Goal: Task Accomplishment & Management: Manage account settings

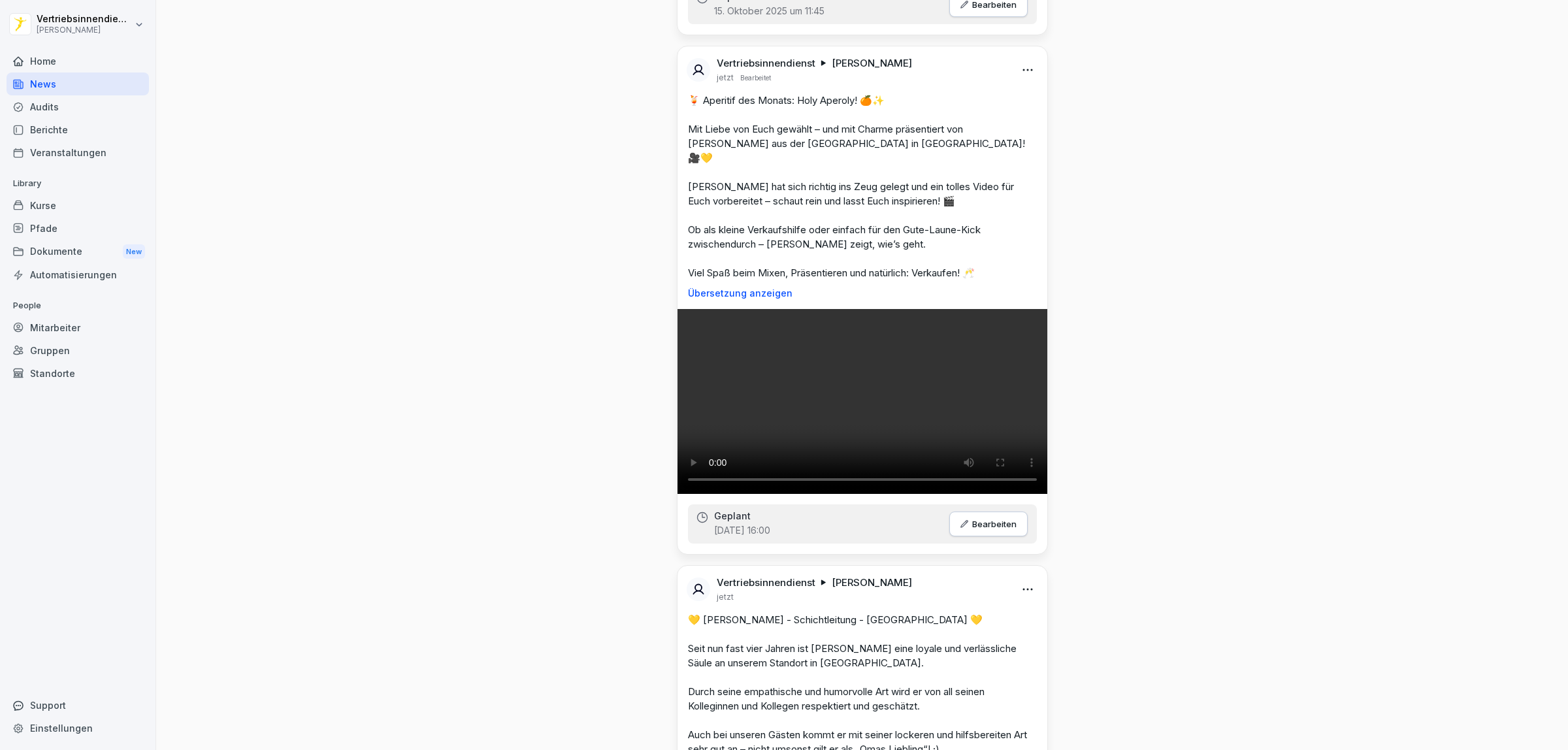
scroll to position [734, 0]
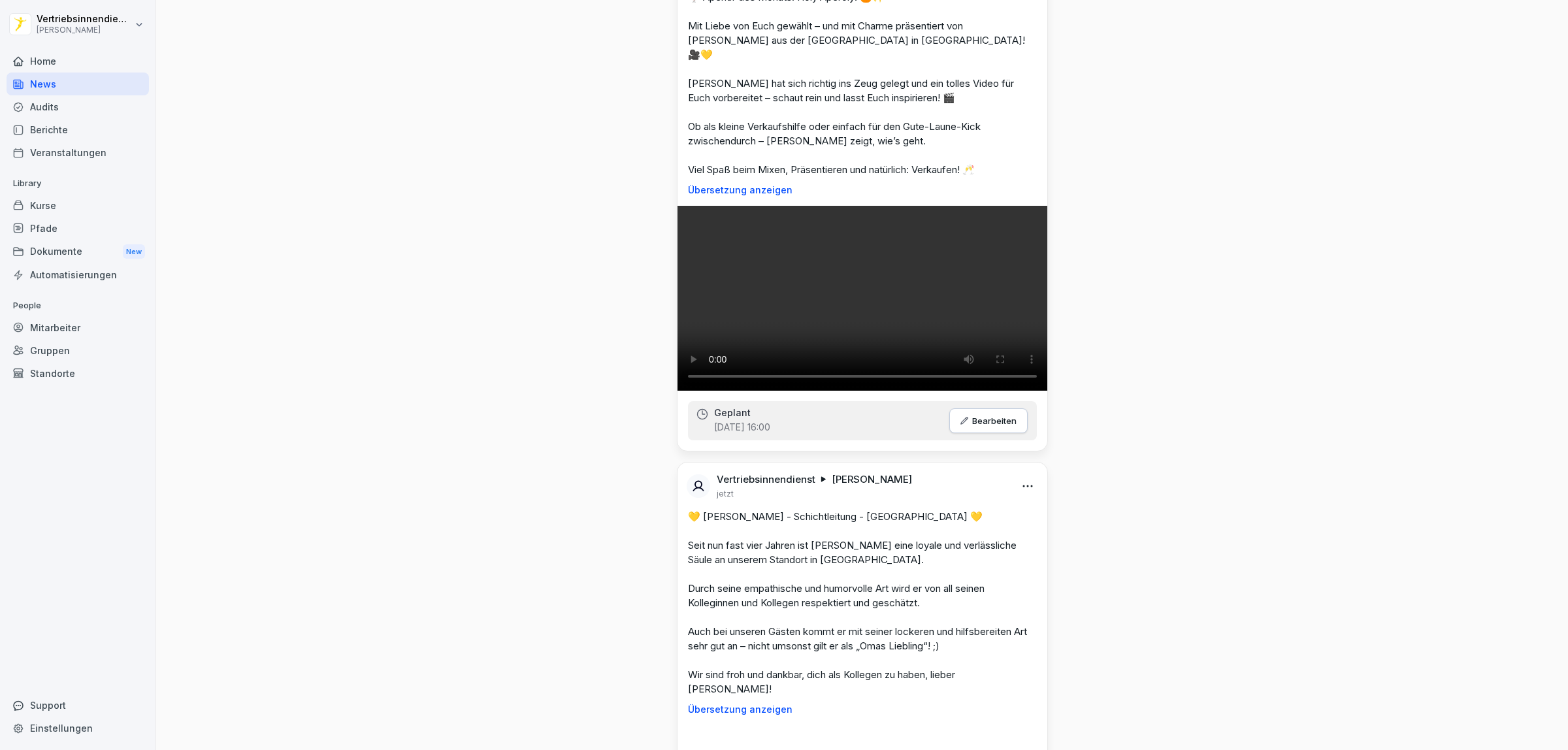
click at [896, 391] on video at bounding box center [861, 298] width 370 height 185
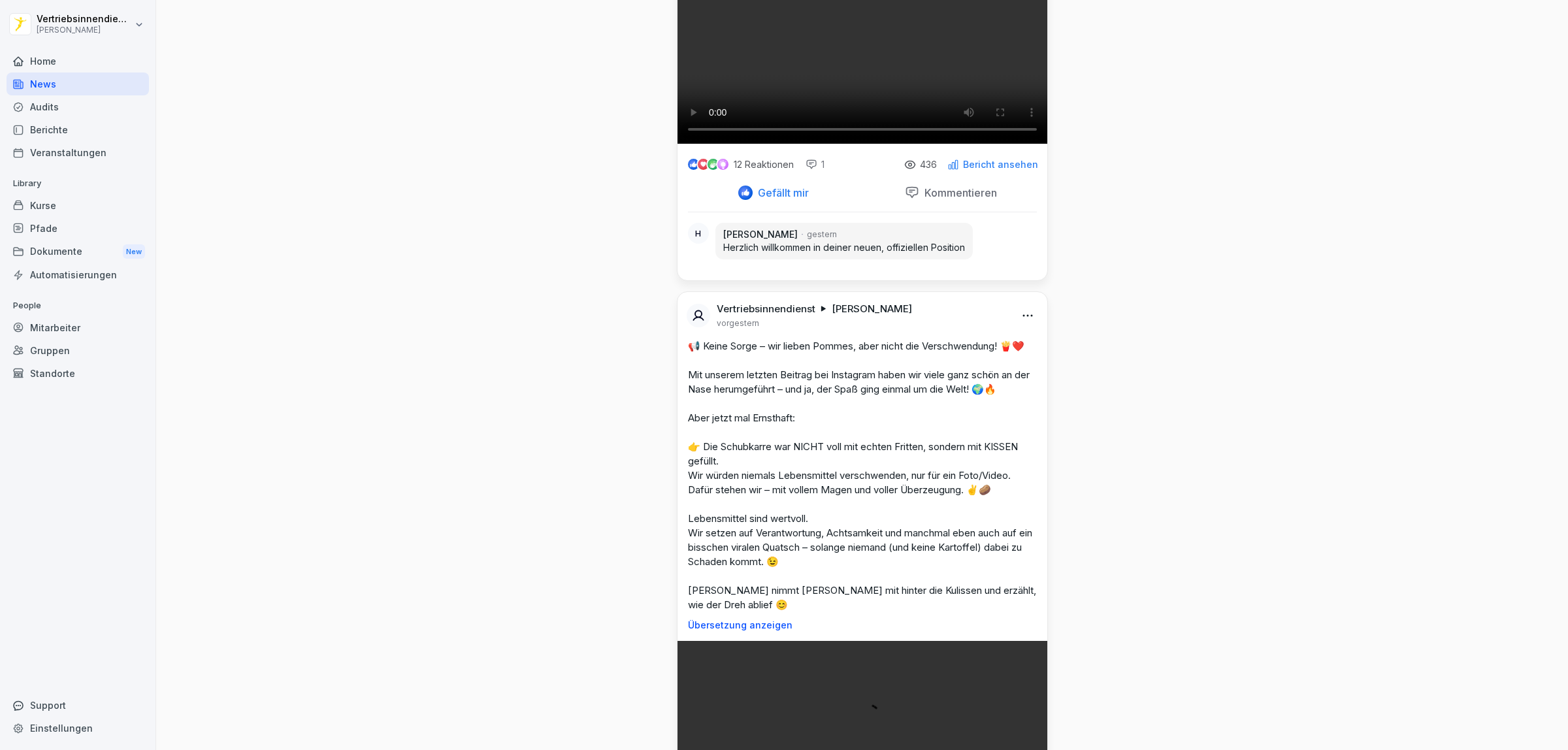
scroll to position [4572, 0]
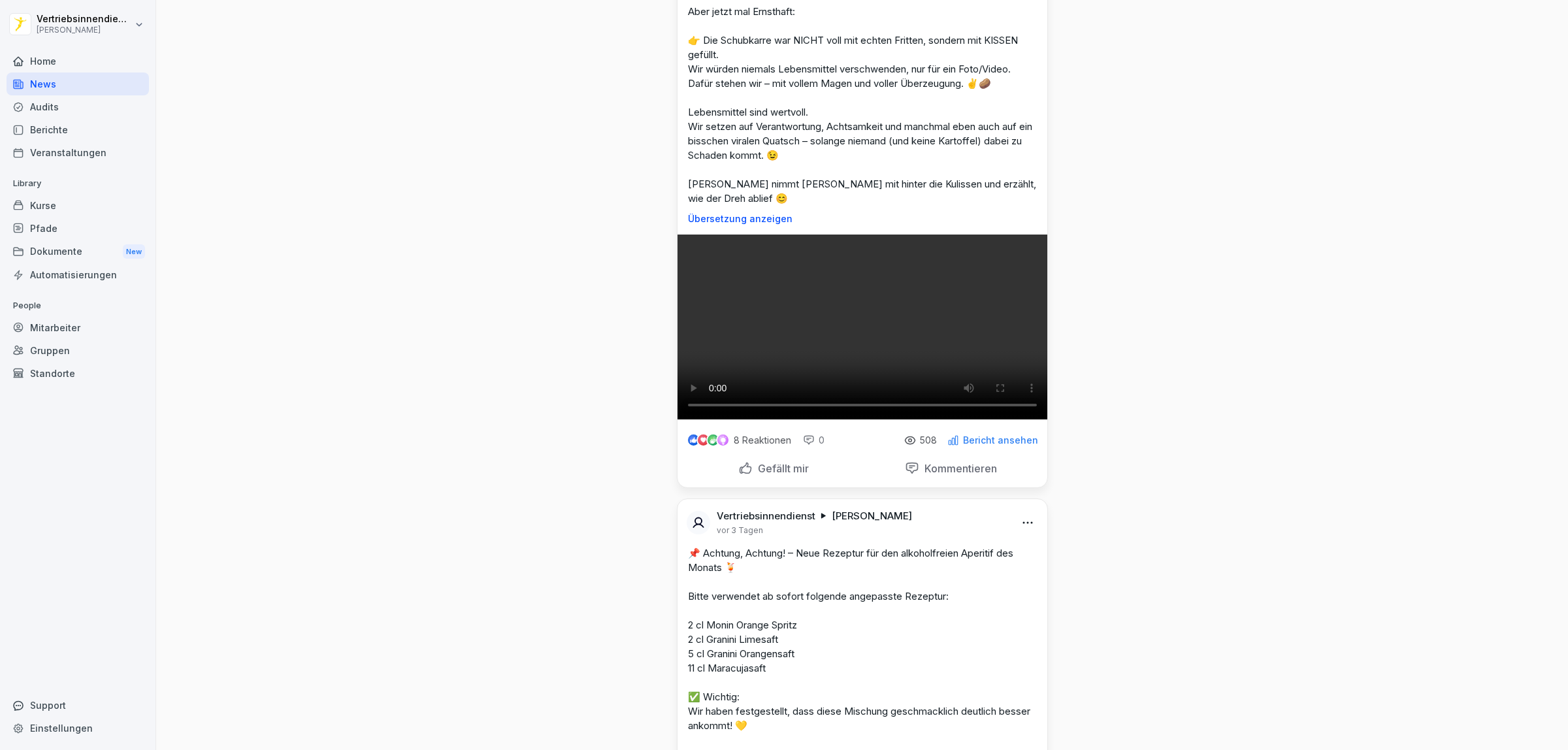
scroll to position [4735, 0]
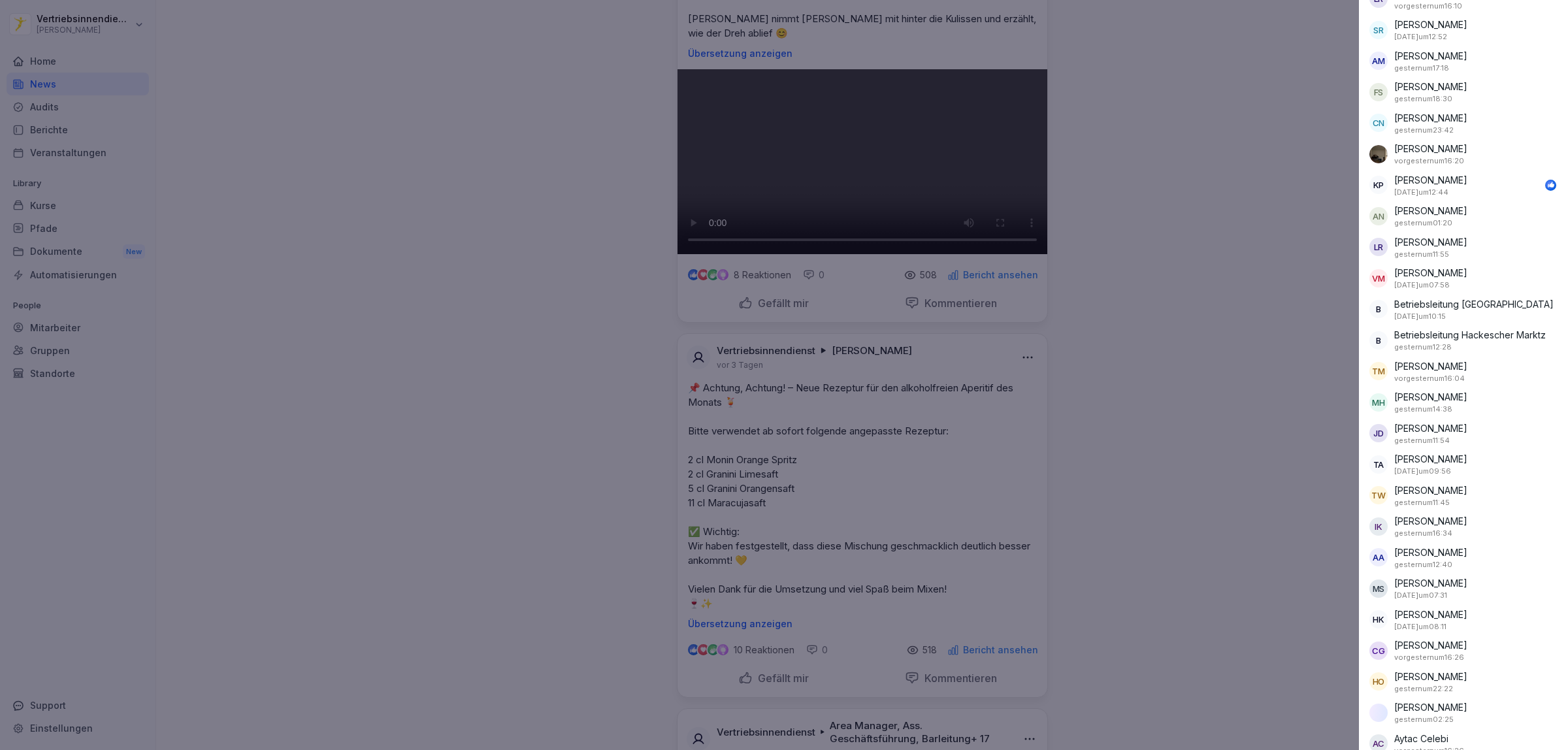
scroll to position [8816, 0]
click at [1255, 324] on div at bounding box center [784, 375] width 1568 height 750
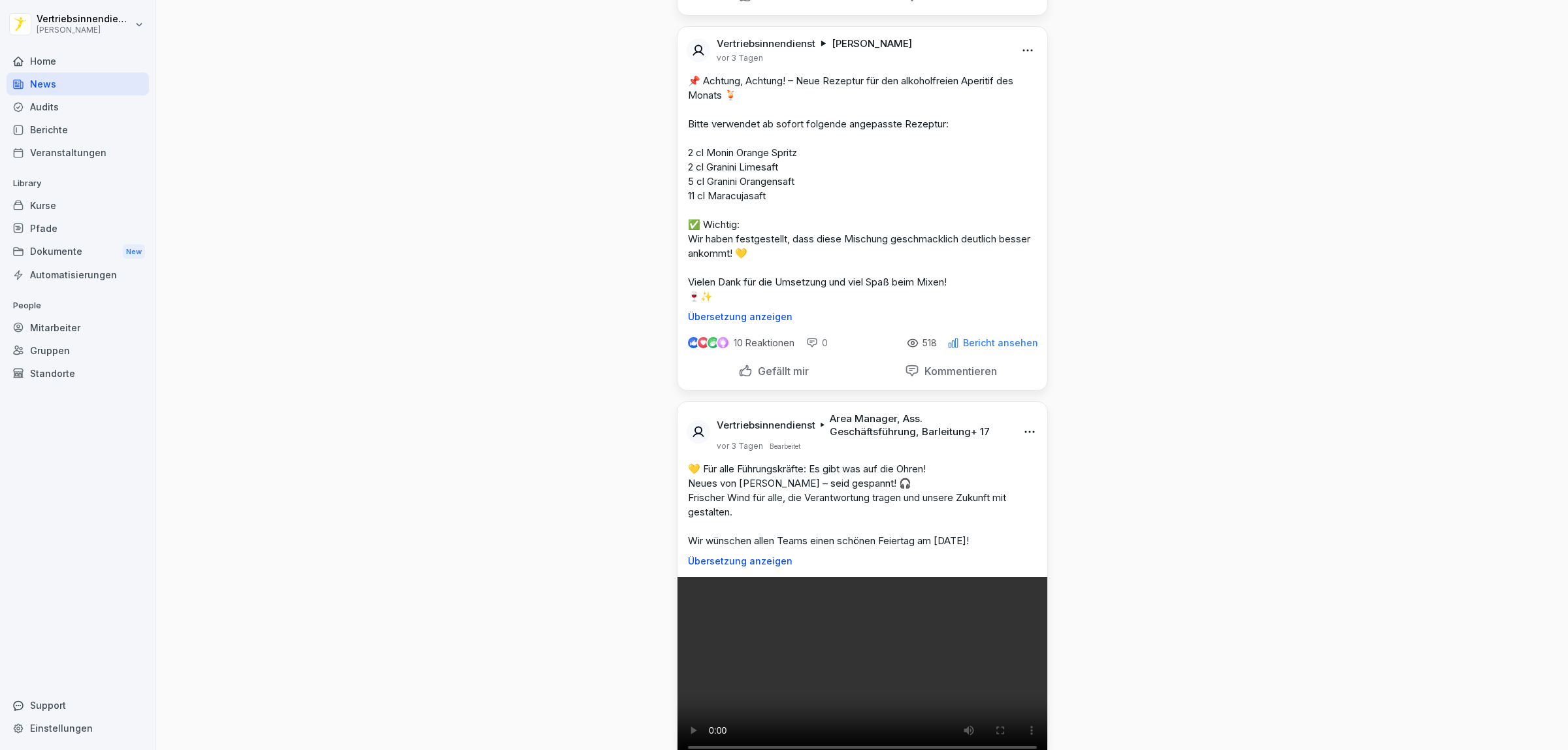
scroll to position [5061, 0]
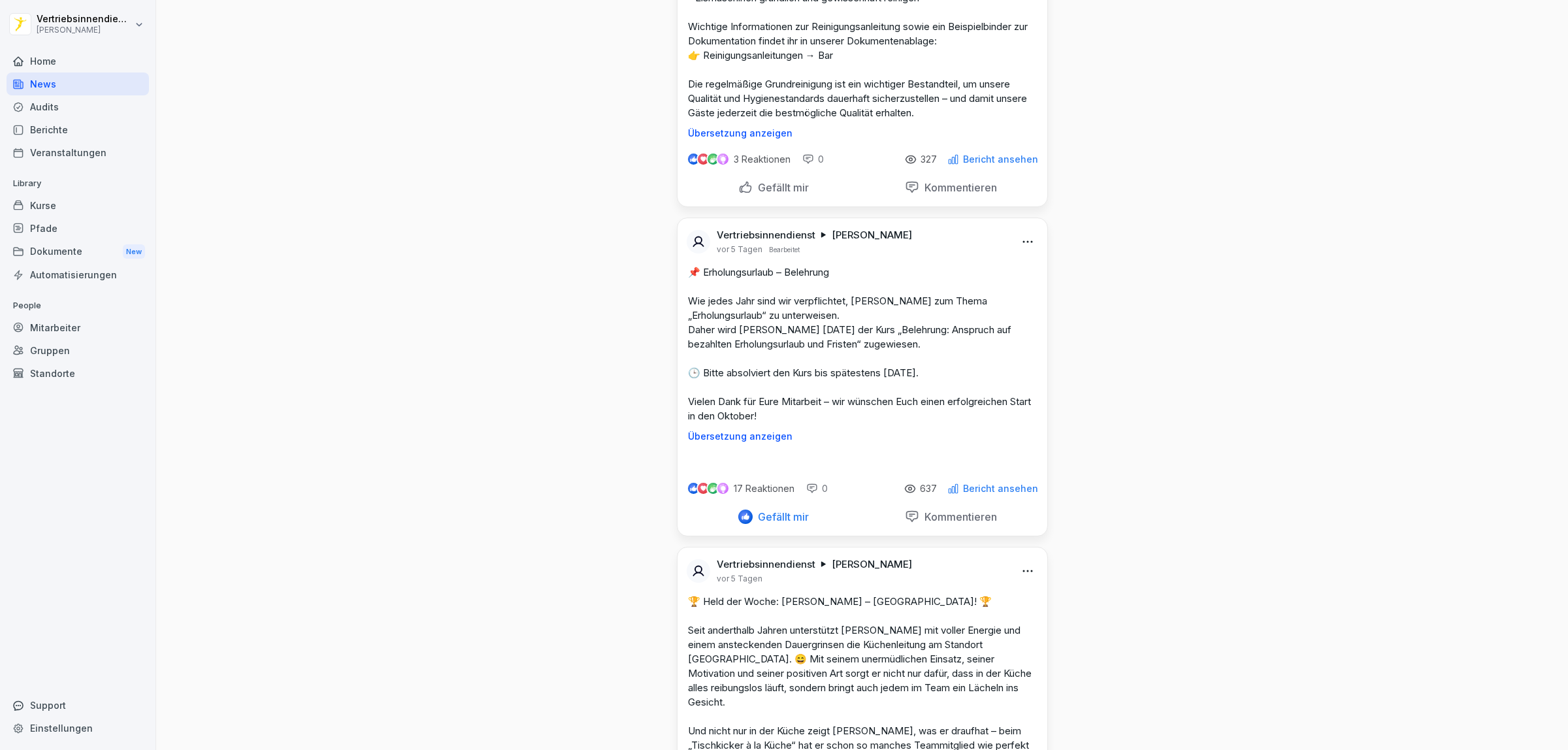
scroll to position [6531, 0]
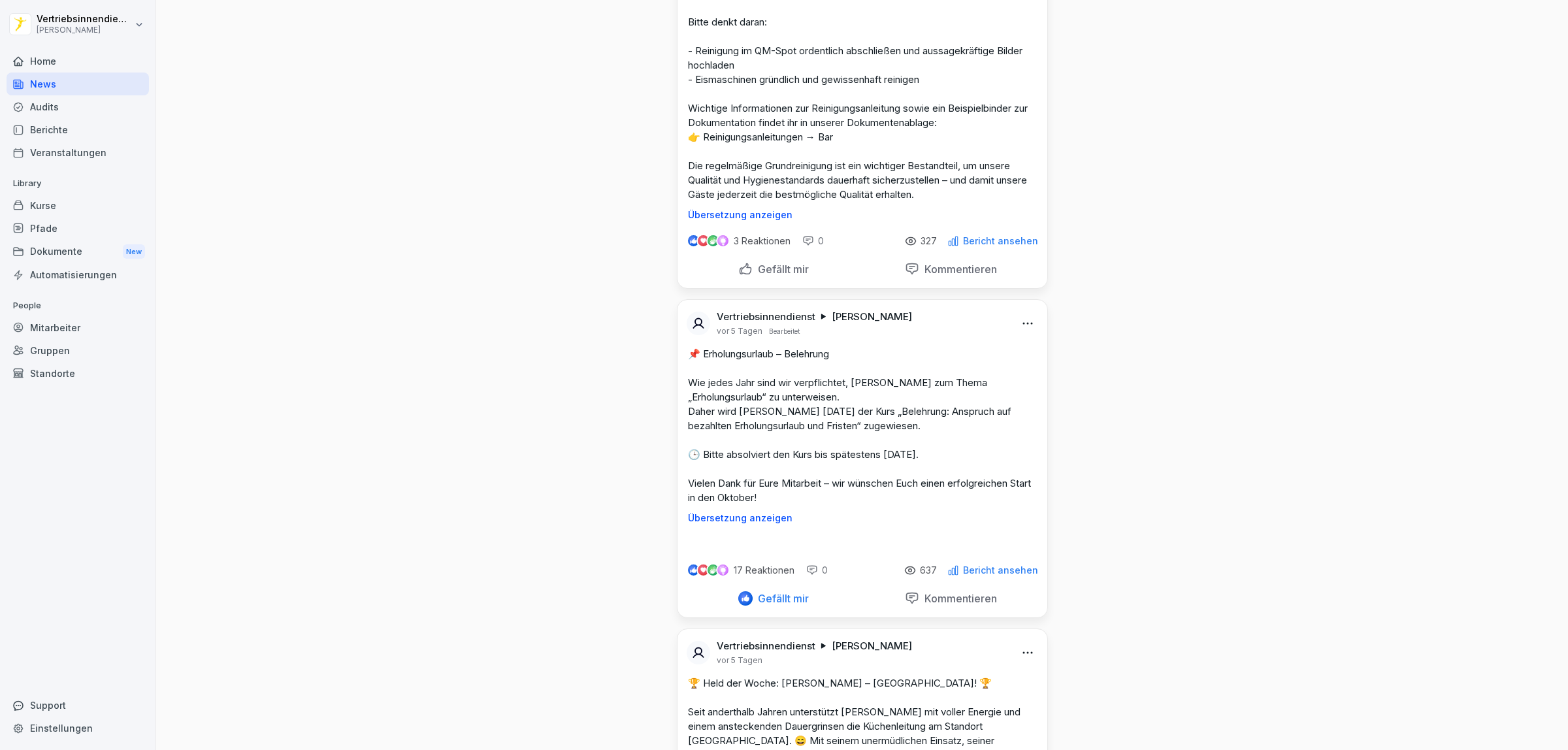
drag, startPoint x: 774, startPoint y: 291, endPoint x: 678, endPoint y: 245, distance: 106.5
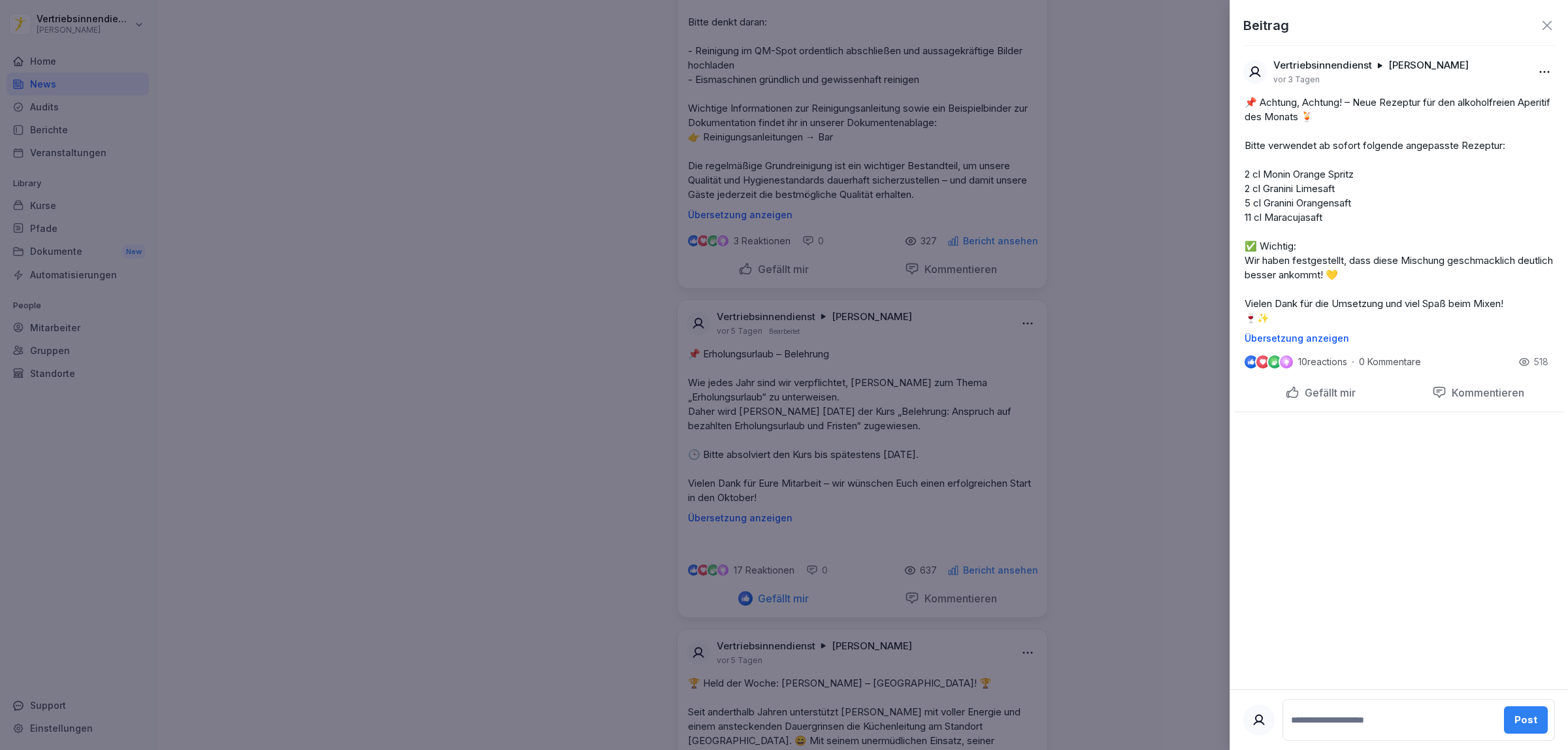
copy p "cl Monin Orange Spritz 2 cl Granini Limesaft 5 cl Granini Orangensaft 11 cl Mar…"
drag, startPoint x: 1345, startPoint y: 233, endPoint x: 1240, endPoint y: 188, distance: 114.2
click at [1240, 188] on div "📌 Achtung, Achtung! – Neue Rezeptur für den alkoholfreien Aperitif des Monats 🍹…" at bounding box center [1399, 219] width 330 height 248
copy p "cl Monin Orange Spritz 2 cl Granini Limesaft 5 cl Granini Orangensaft 11 cl Mar…"
click at [293, 369] on div at bounding box center [784, 375] width 1568 height 750
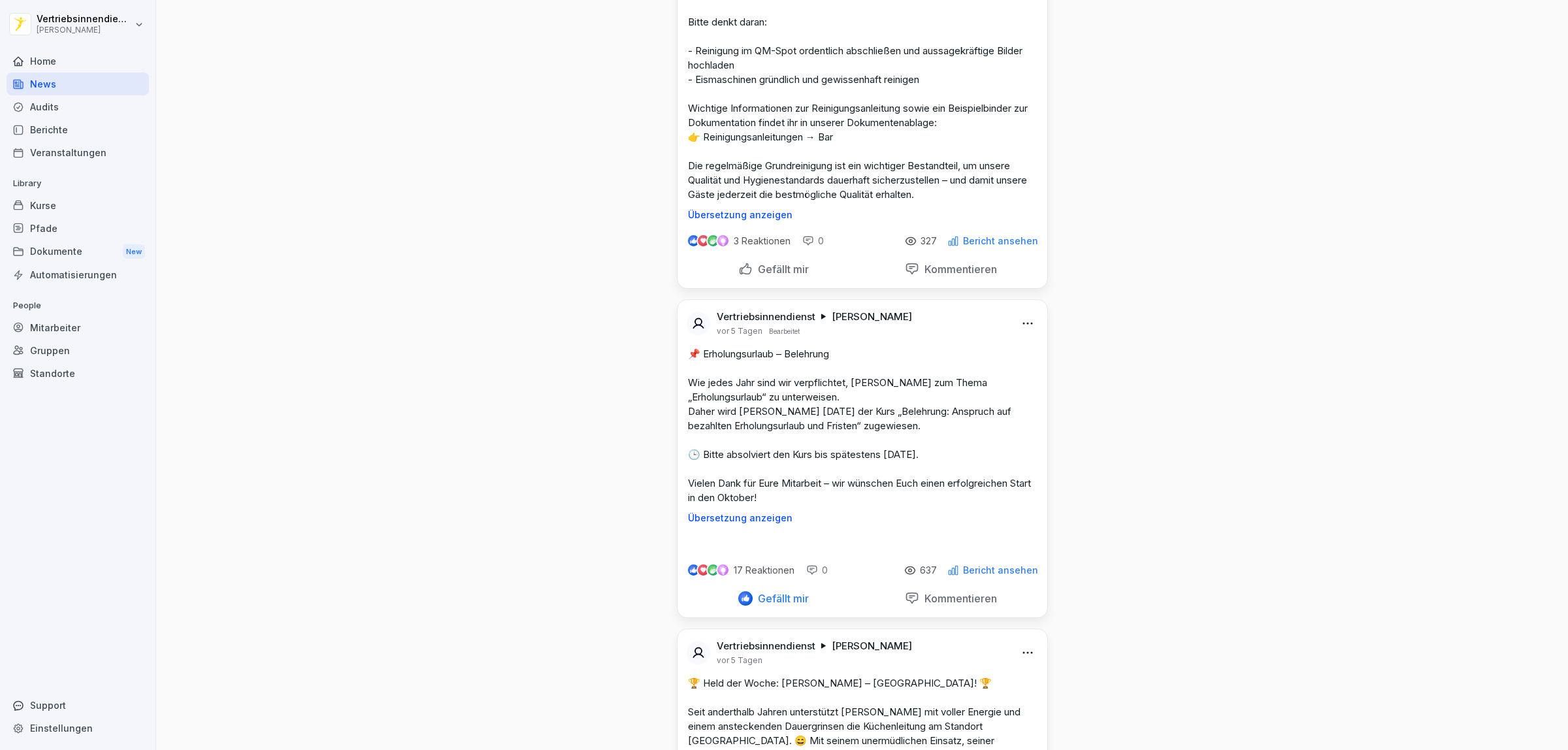
drag, startPoint x: 749, startPoint y: 275, endPoint x: 677, endPoint y: 275, distance: 72.0
copy p "cl Granini Orangensaft 1"
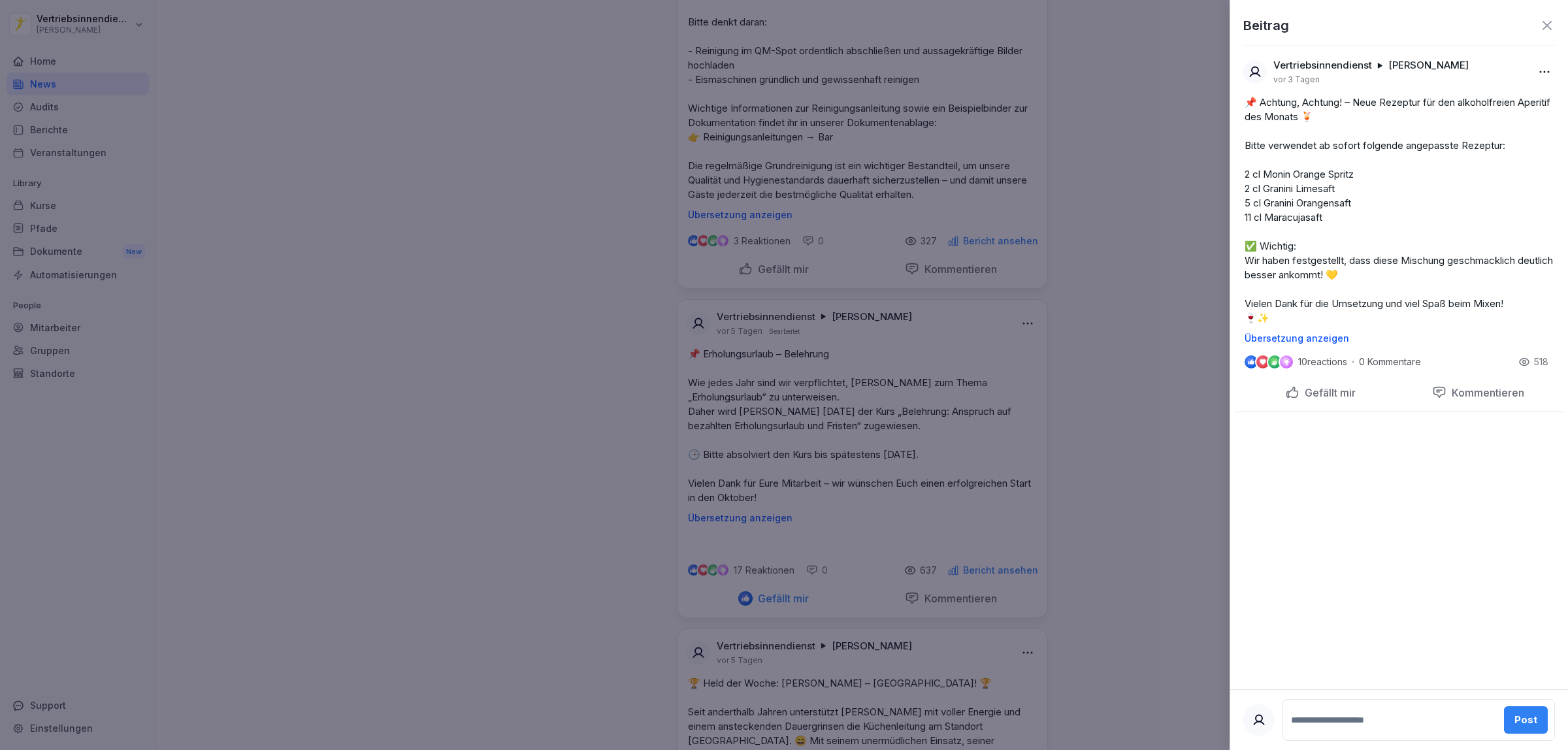
click at [518, 203] on div at bounding box center [784, 375] width 1568 height 750
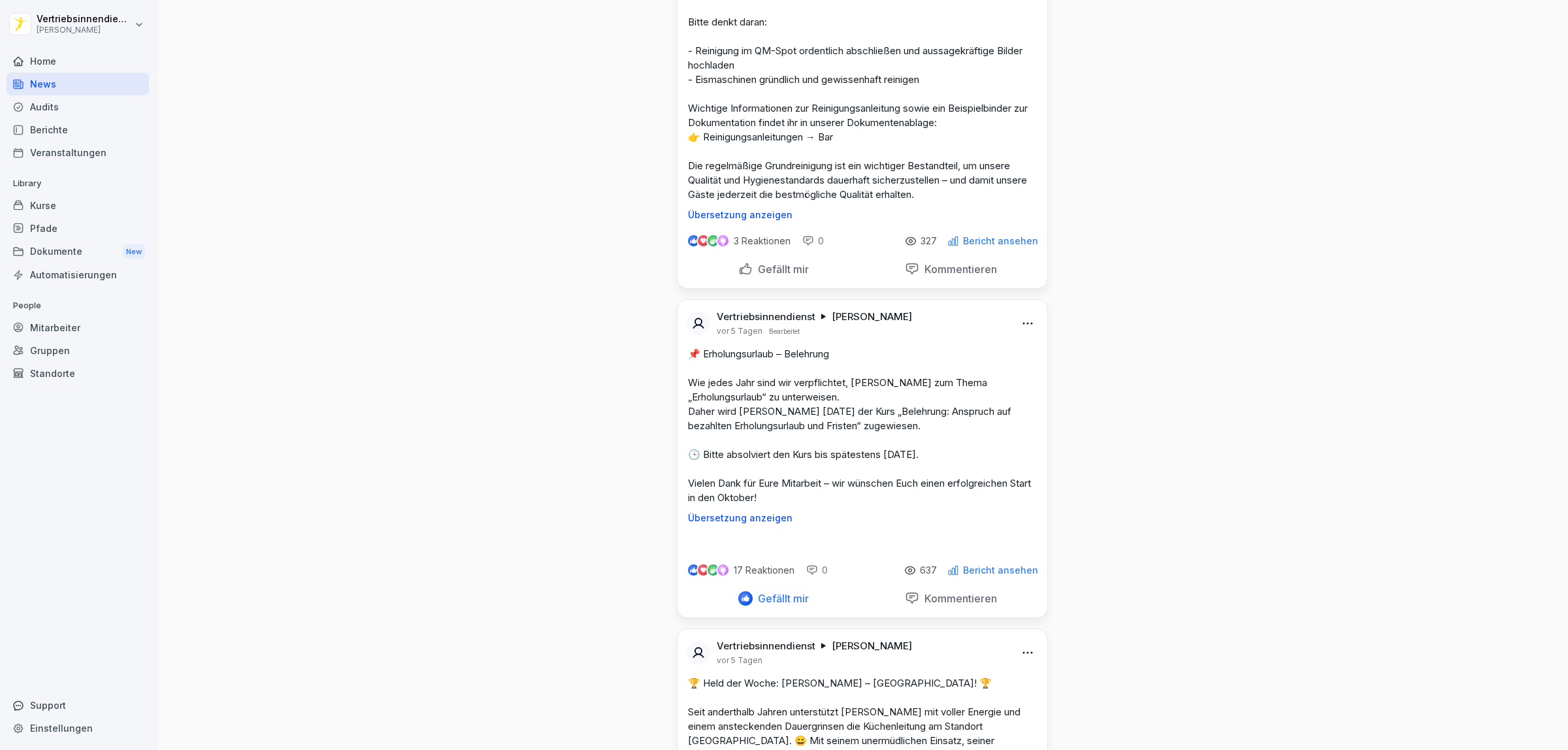
click at [58, 246] on div "Dokumente New" at bounding box center [77, 251] width 142 height 24
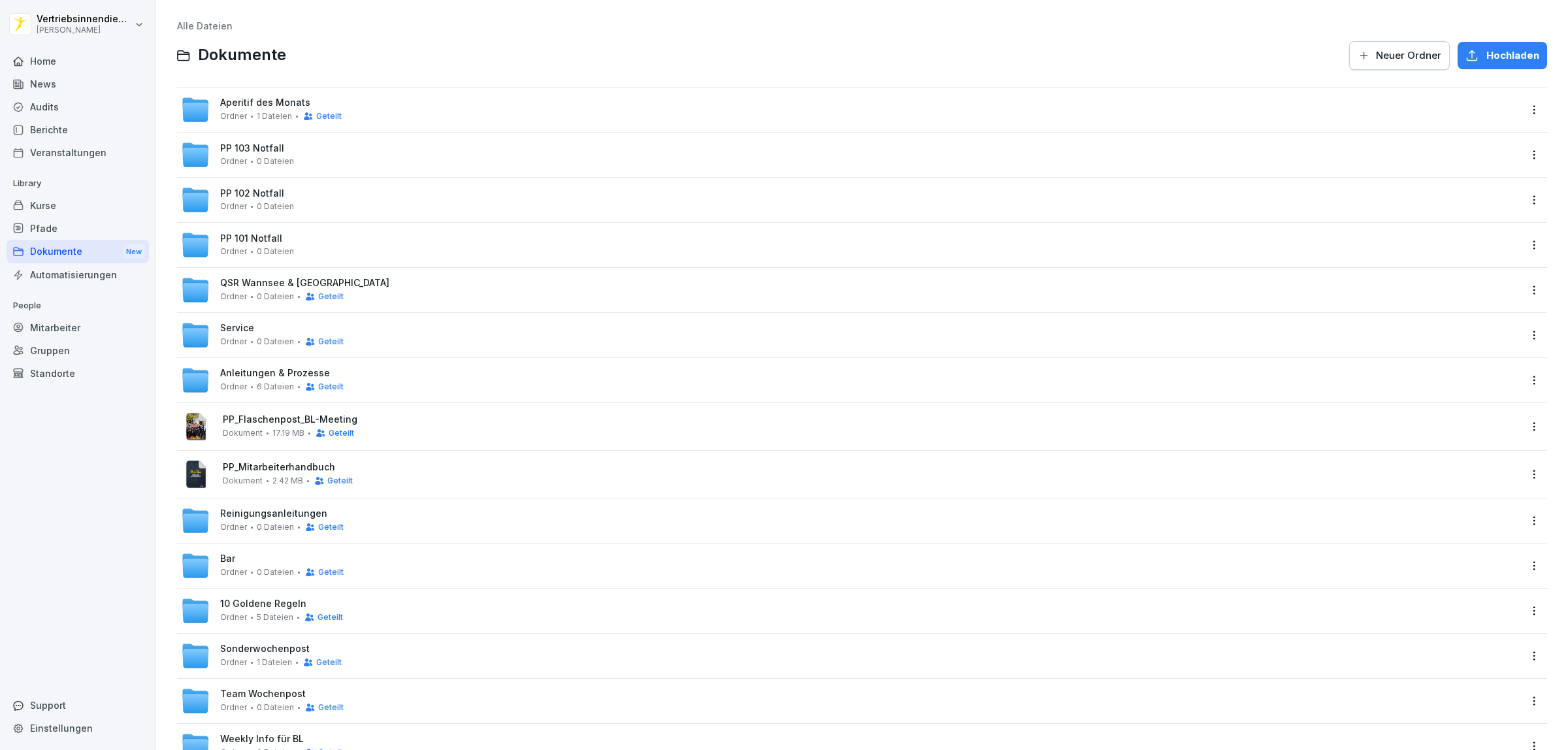
click at [279, 105] on span "Aperitif des Monats" at bounding box center [265, 103] width 90 height 11
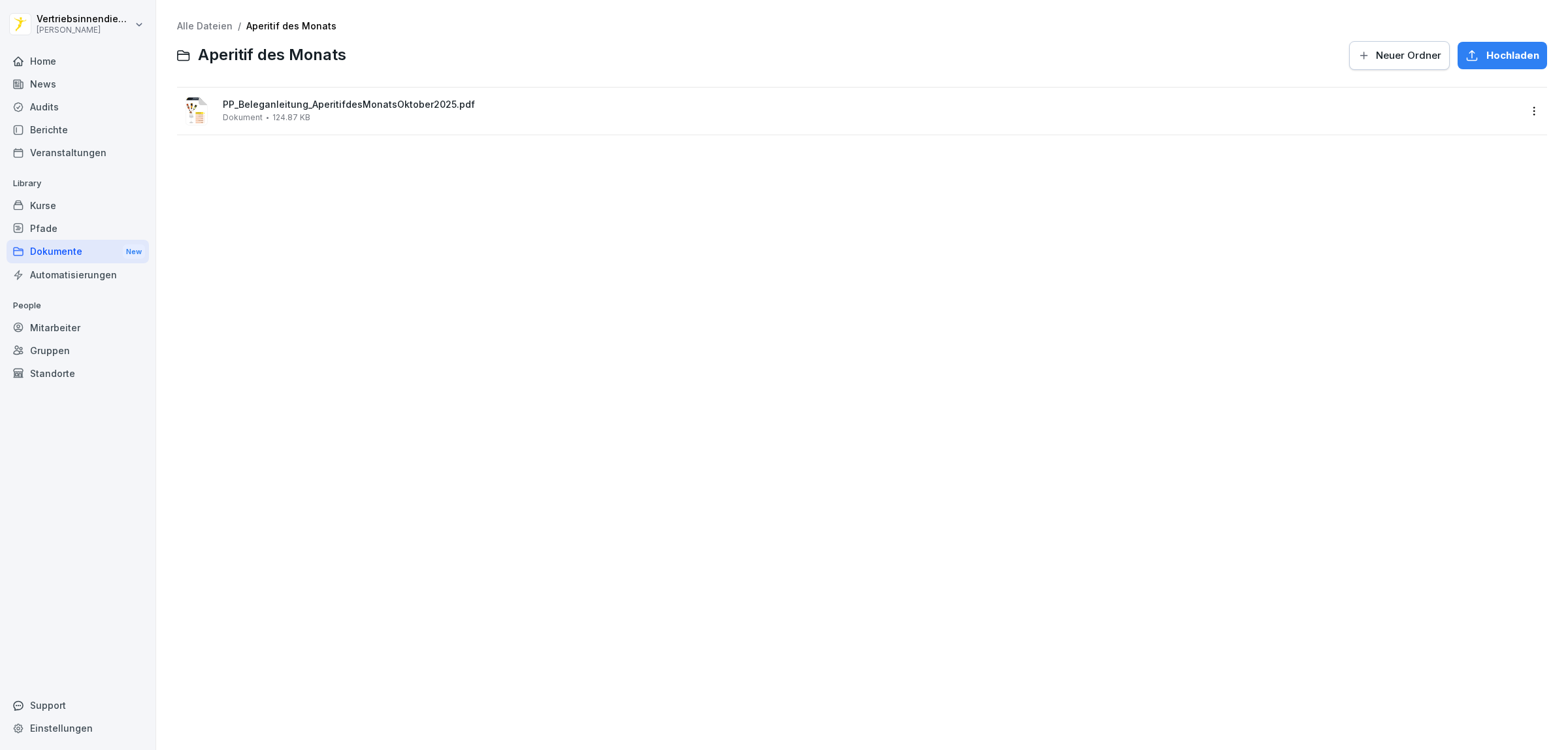
click at [279, 104] on span "PP_Beleganleitung_AperitifdesMonatsOktober2025.pdf" at bounding box center [871, 105] width 1296 height 11
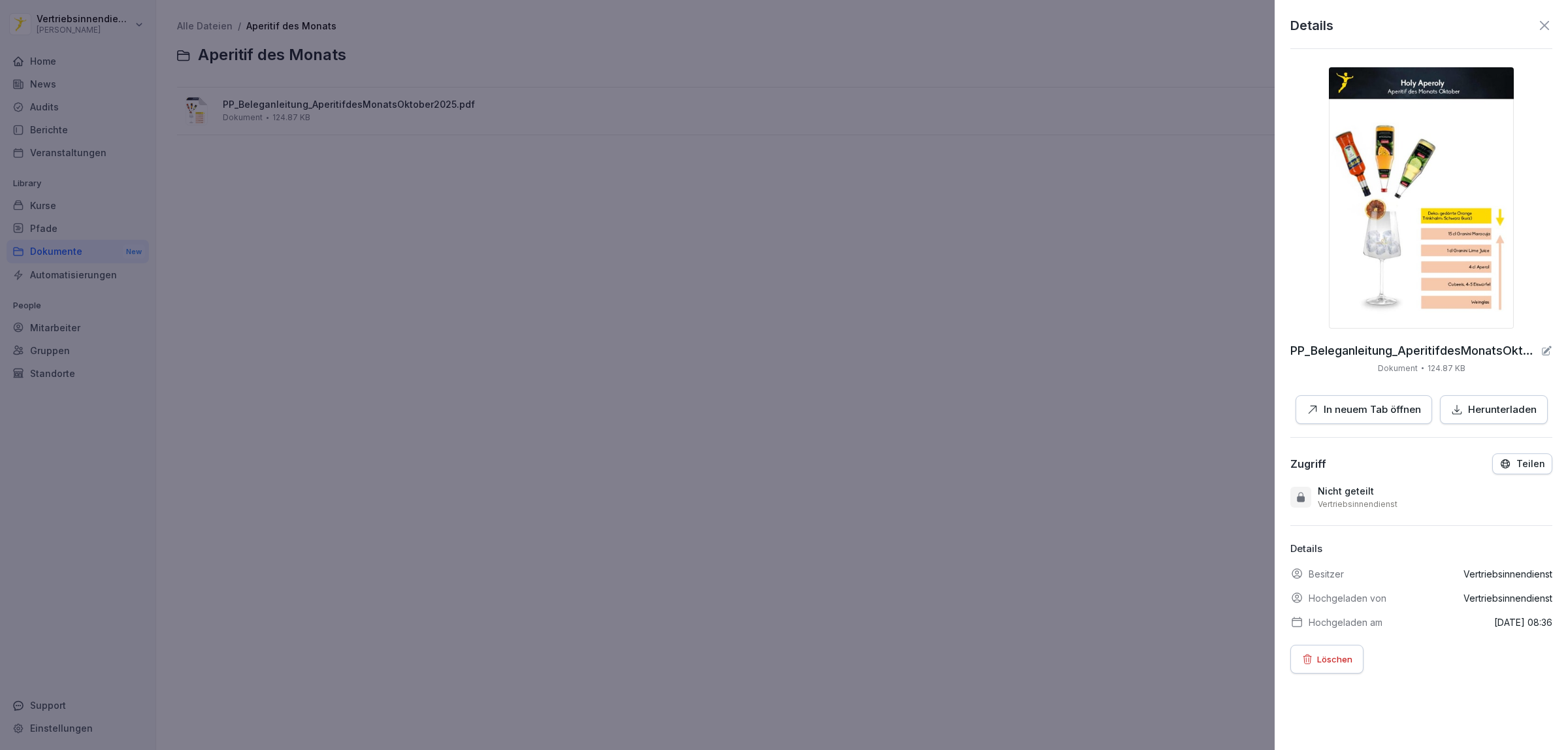
click at [800, 413] on div at bounding box center [784, 375] width 1568 height 750
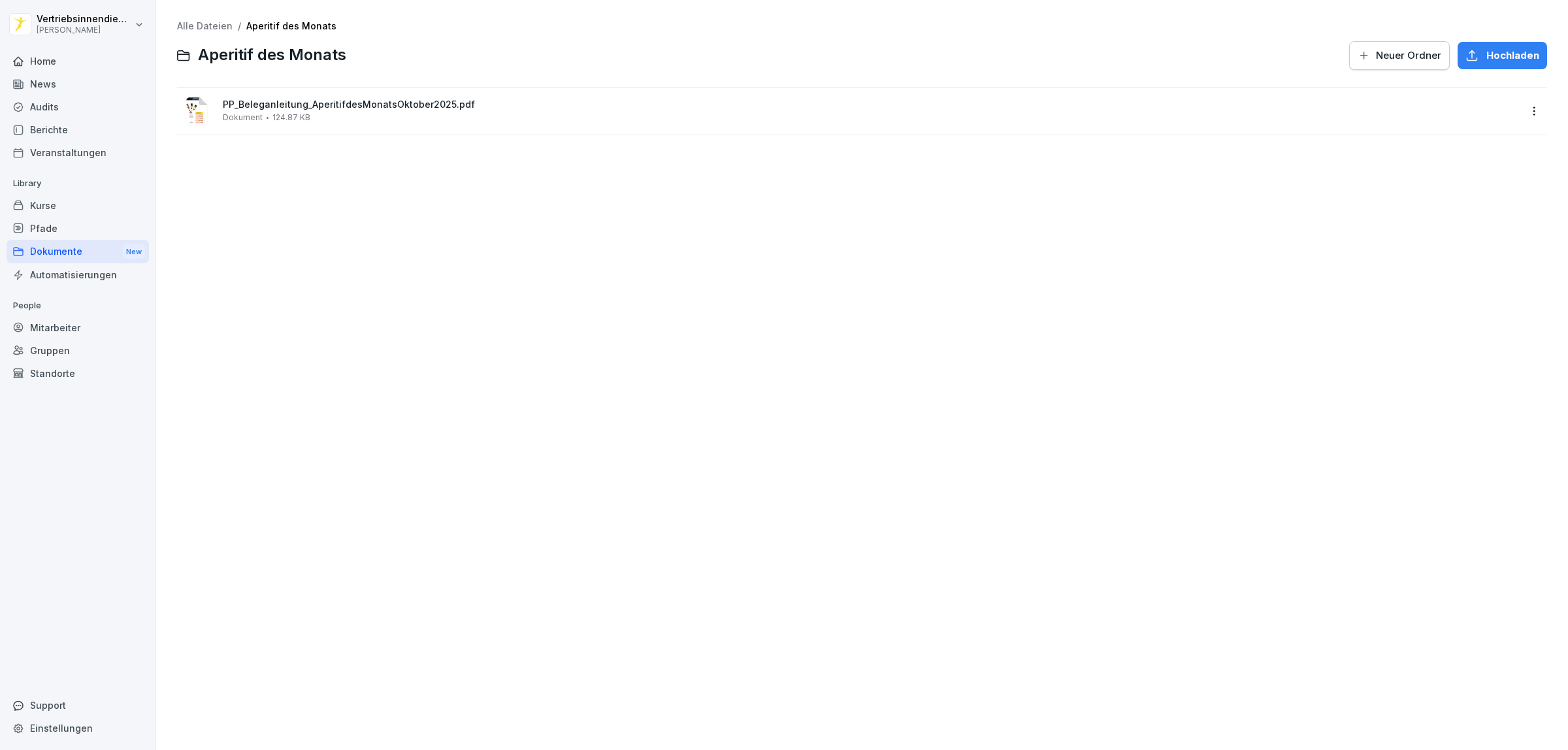
click at [1514, 111] on html "Vertriebsinnendienst [PERSON_NAME] Home News Audits Berichte Veranstaltungen Li…" at bounding box center [784, 375] width 1568 height 750
click at [1449, 292] on div "Löschen" at bounding box center [1442, 294] width 43 height 16
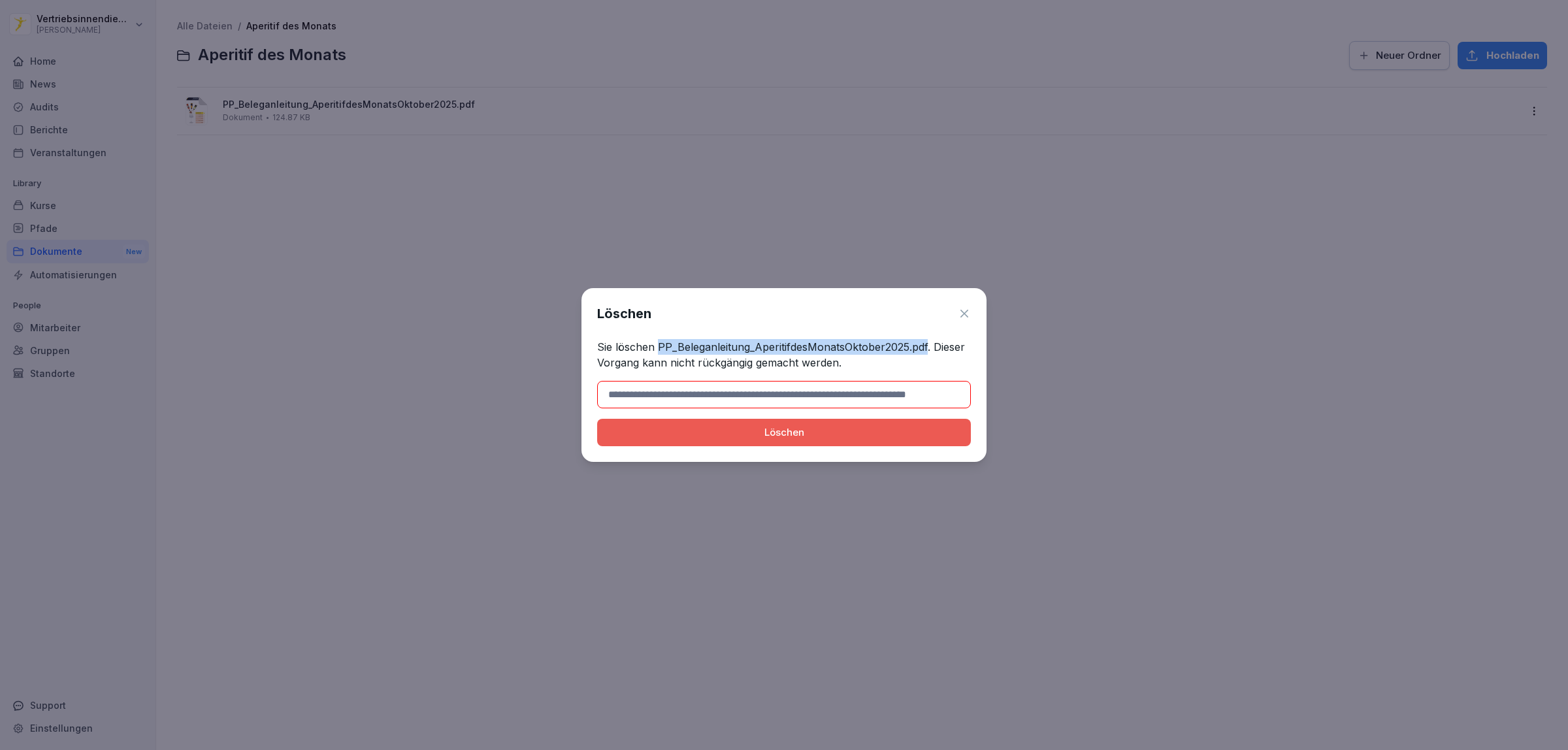
drag, startPoint x: 928, startPoint y: 345, endPoint x: 655, endPoint y: 340, distance: 273.0
click at [655, 340] on p "Sie löschen PP_Beleganleitung_AperitifdesMonatsOktober2025.pdf. Dieser Vorgang …" at bounding box center [784, 355] width 374 height 31
copy p "PP_Beleganleitung_AperitifdesMonatsOktober2025.pdf"
click at [700, 387] on input at bounding box center [784, 394] width 374 height 27
paste input "**********"
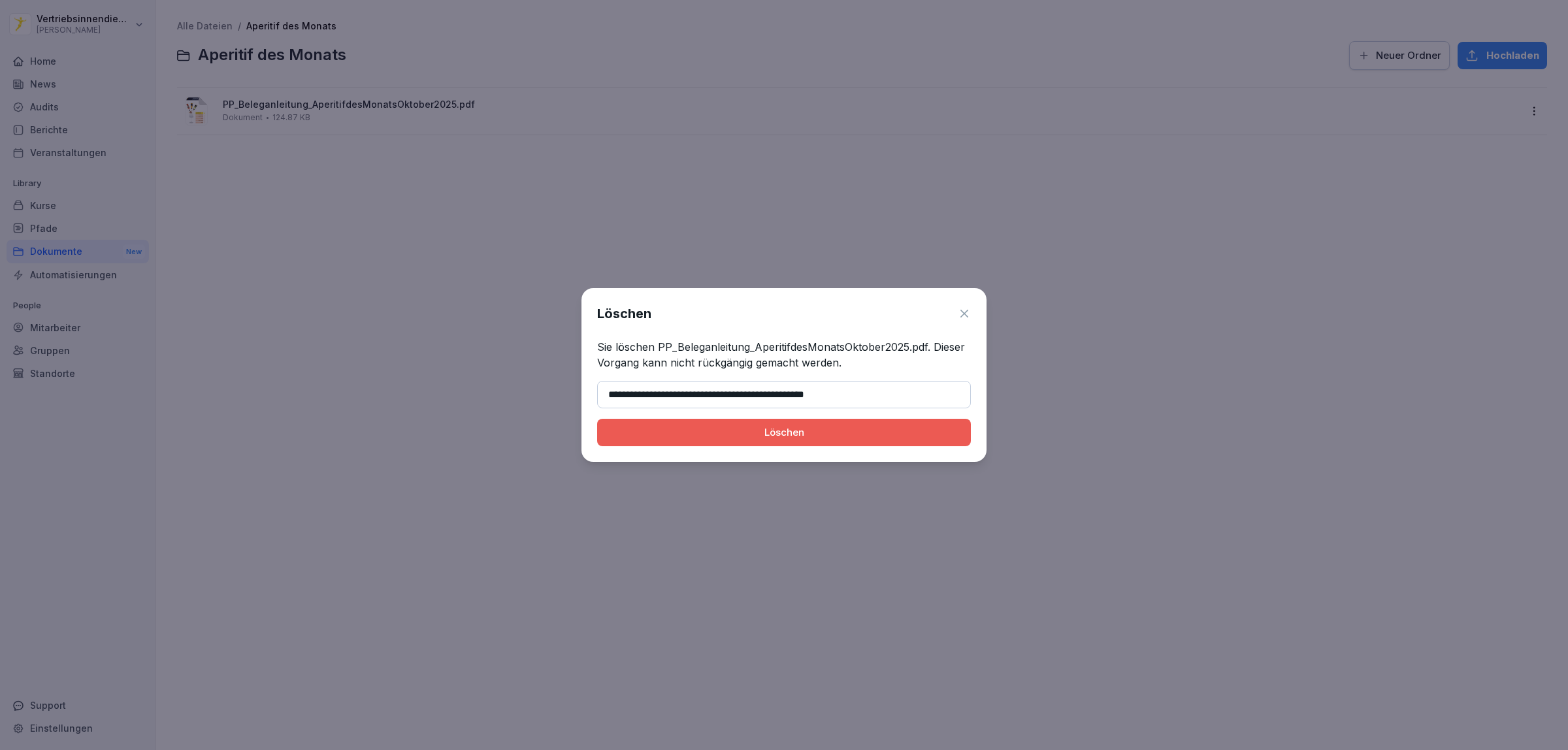
type input "**********"
click at [689, 423] on button "Löschen" at bounding box center [784, 432] width 374 height 27
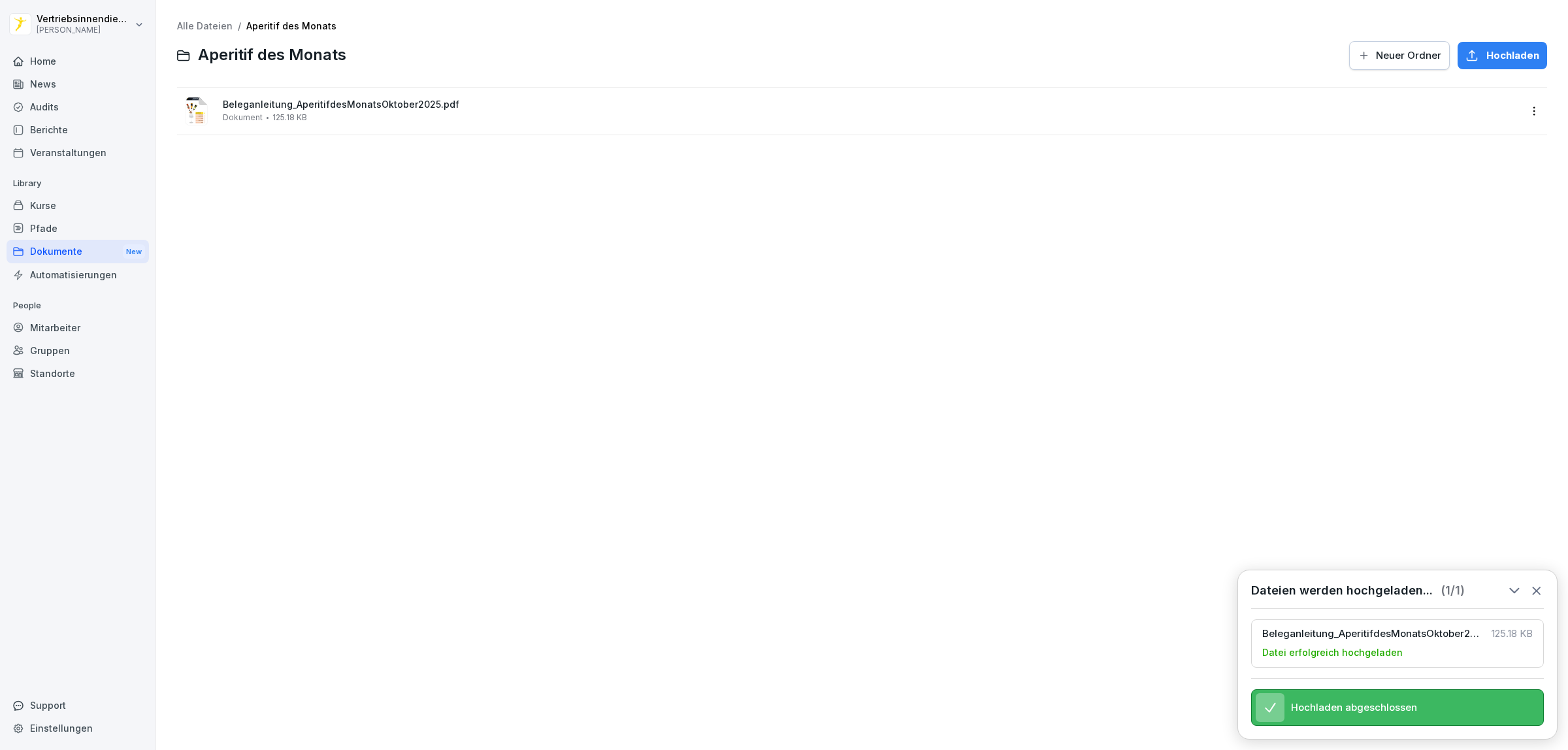
click at [89, 255] on div "Dokumente New" at bounding box center [77, 251] width 142 height 24
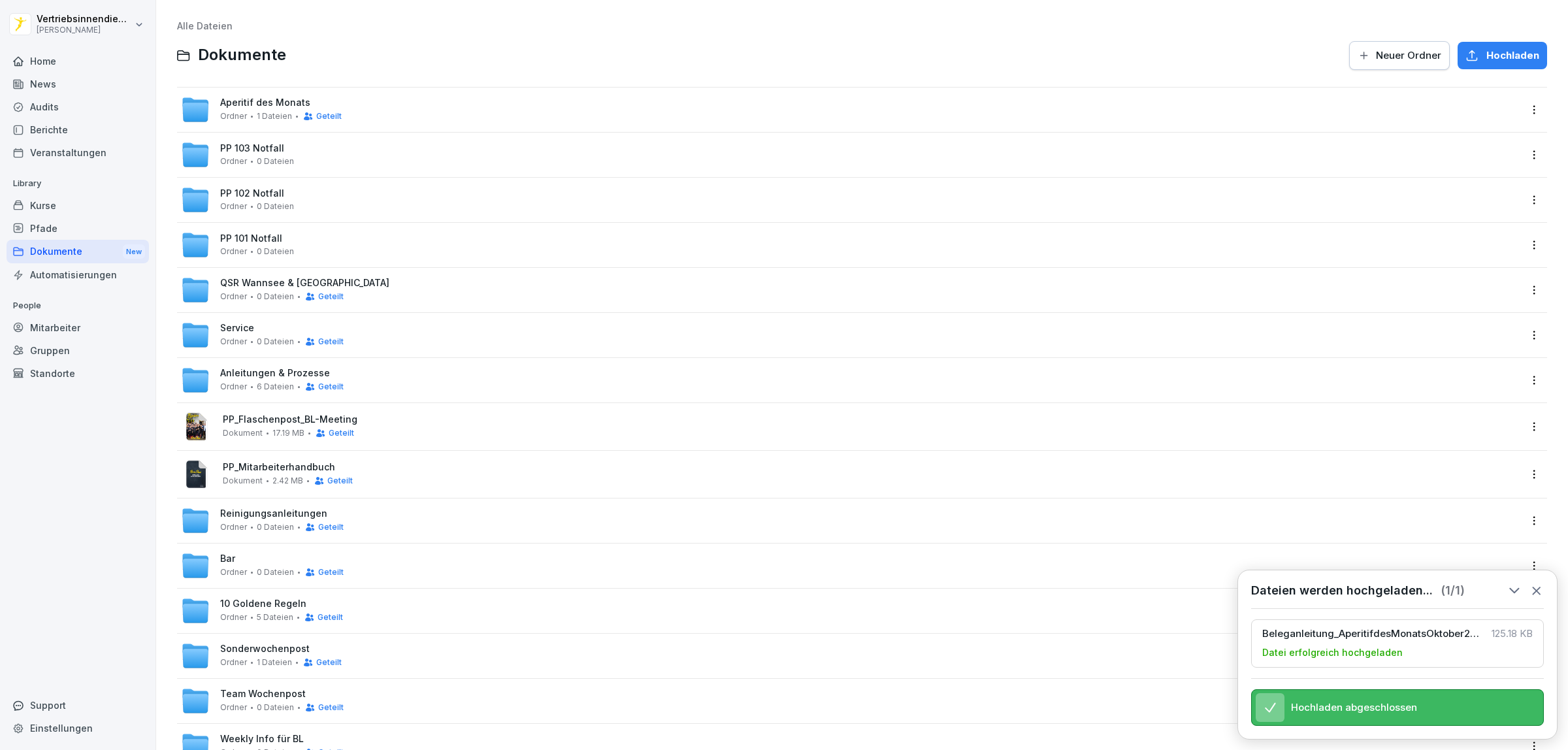
click at [234, 105] on span "Aperitif des Monats" at bounding box center [265, 103] width 90 height 11
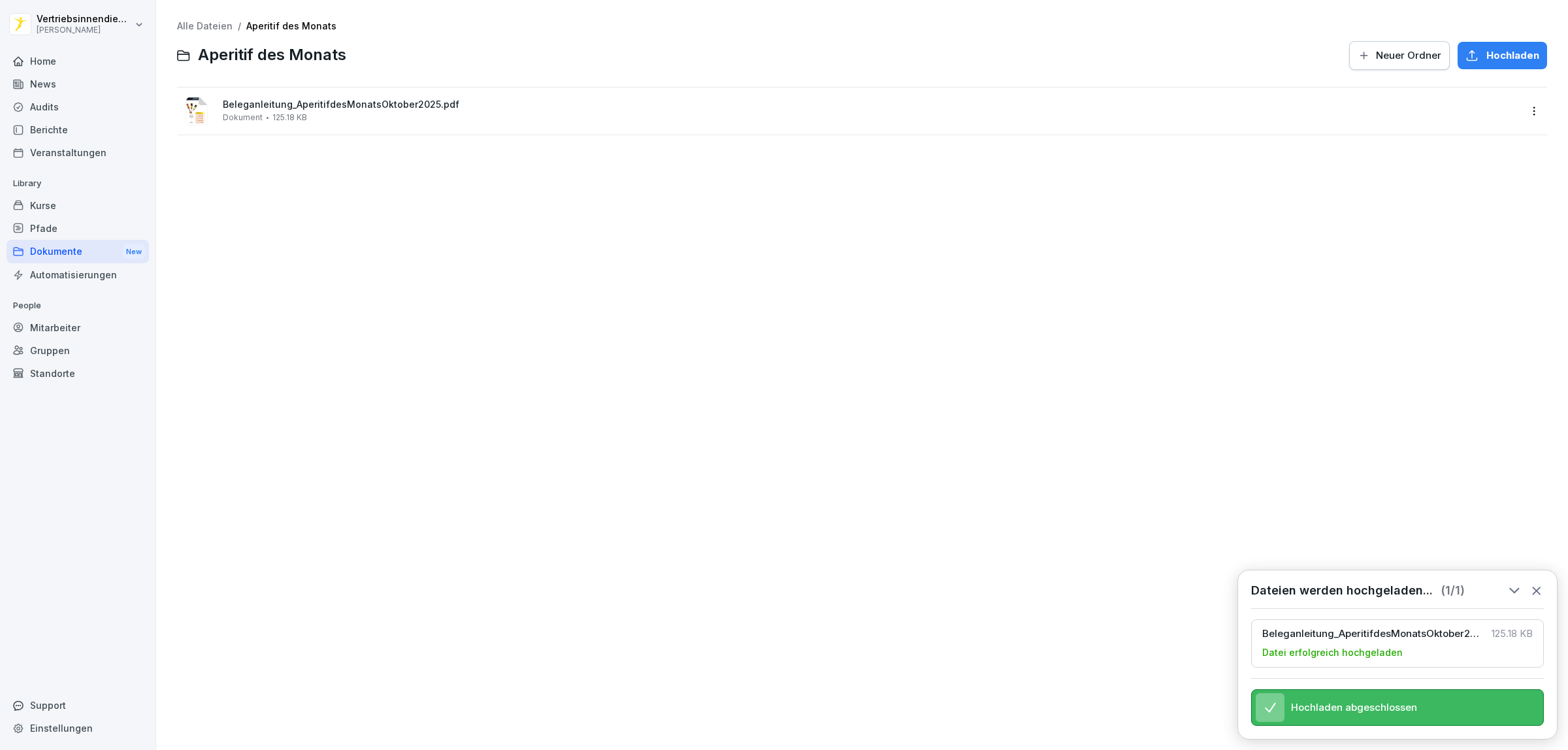
click at [65, 251] on div "Dokumente New" at bounding box center [77, 251] width 142 height 24
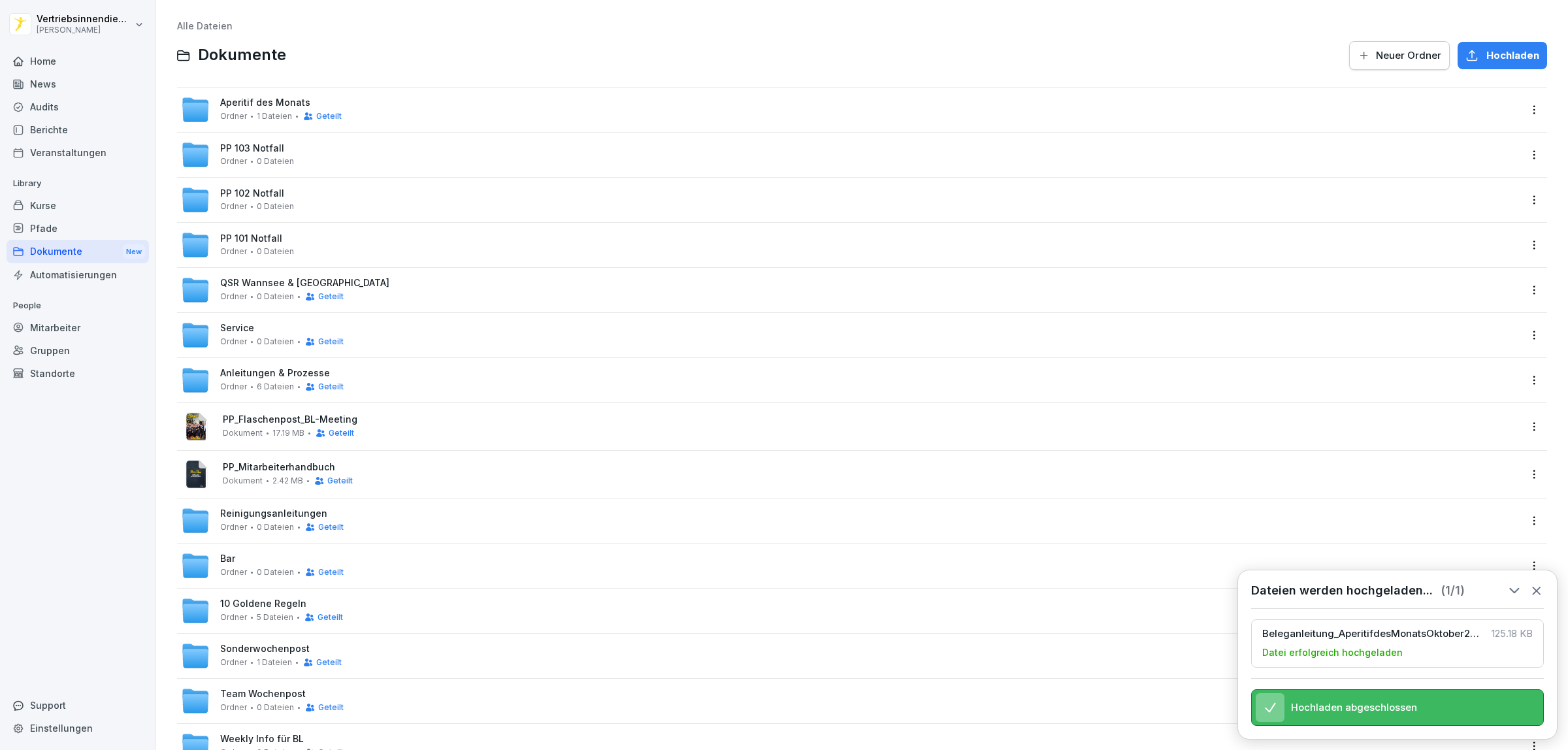
click at [38, 106] on div "Audits" at bounding box center [77, 107] width 142 height 23
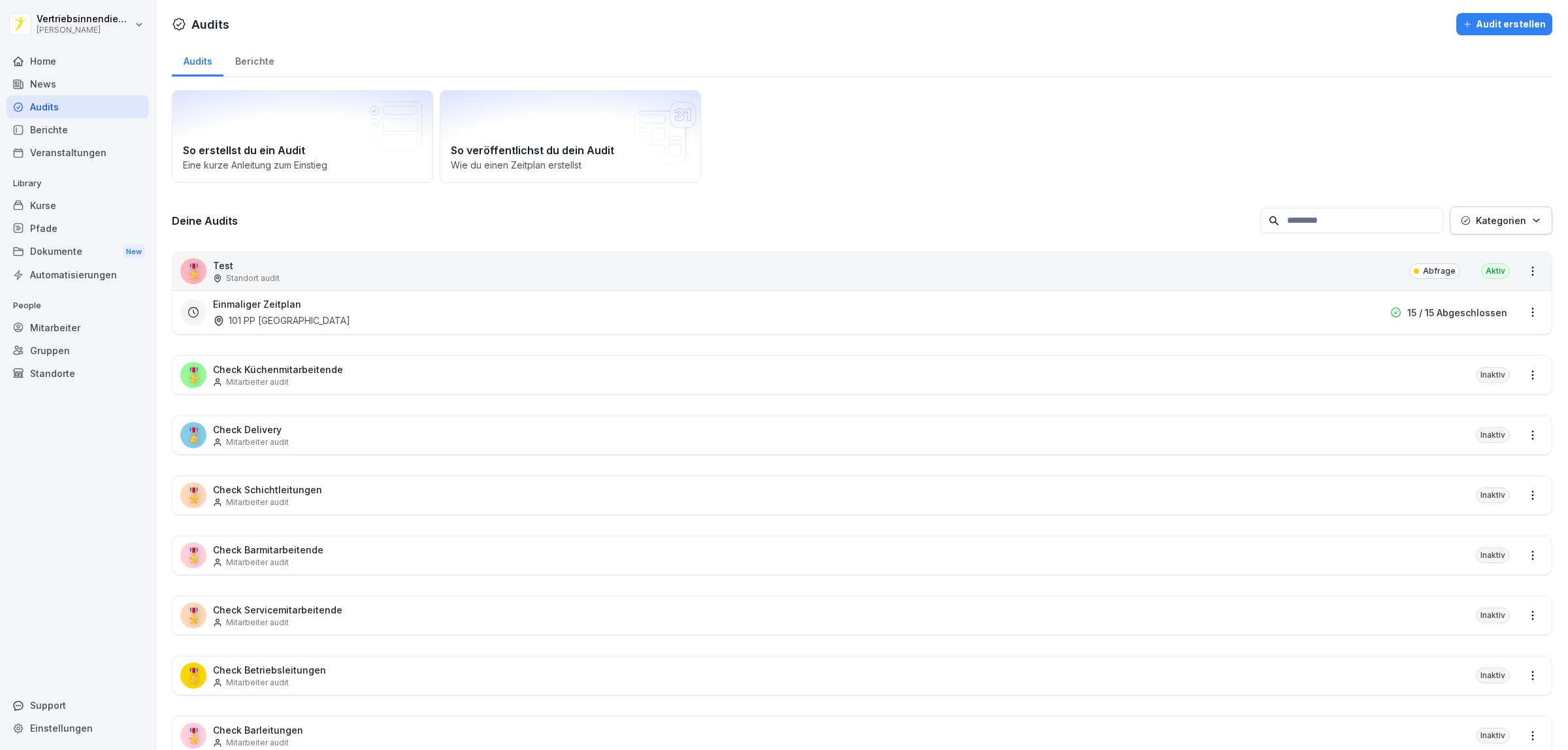
click at [37, 83] on div "News" at bounding box center [77, 83] width 142 height 23
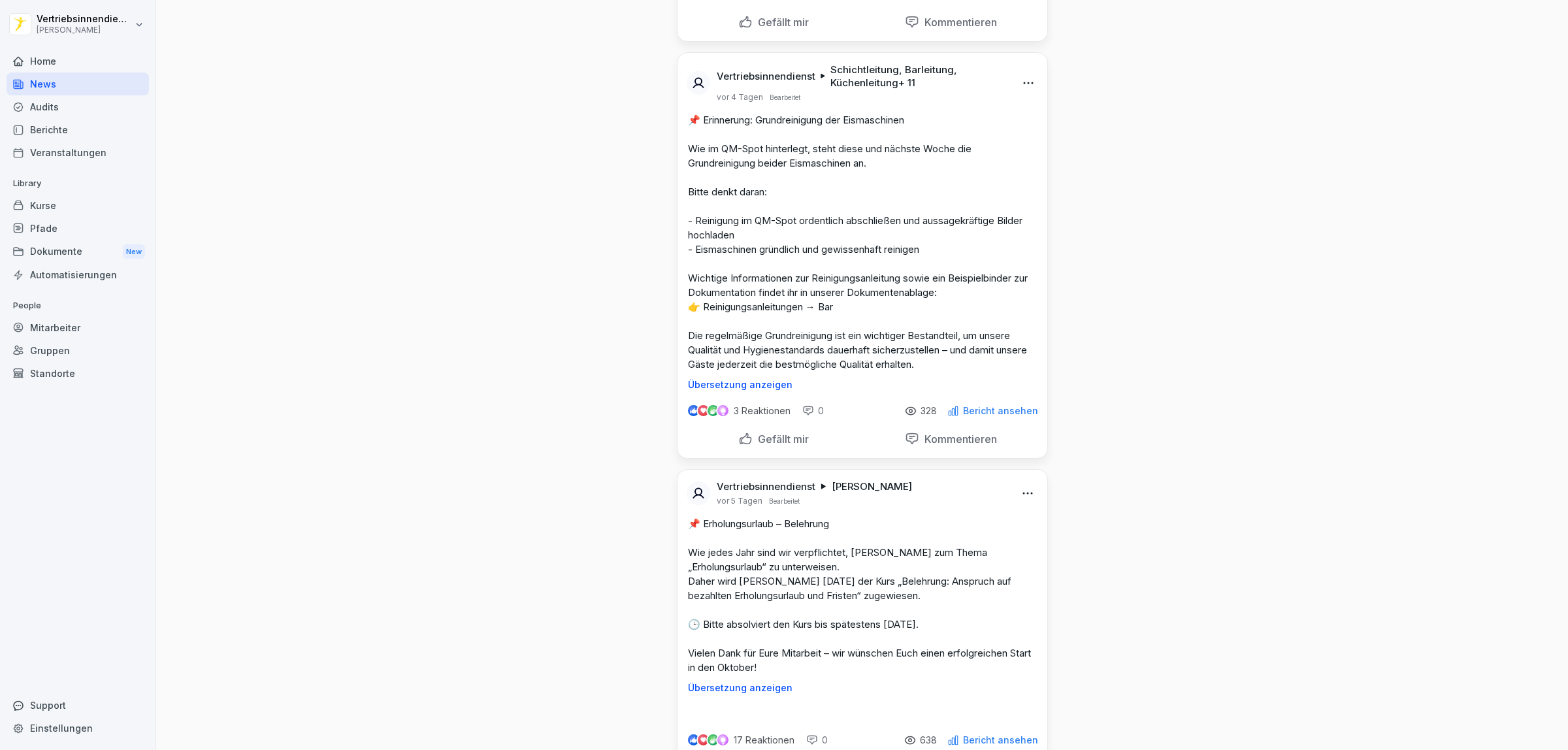
scroll to position [6367, 0]
